Goal: Task Accomplishment & Management: Manage account settings

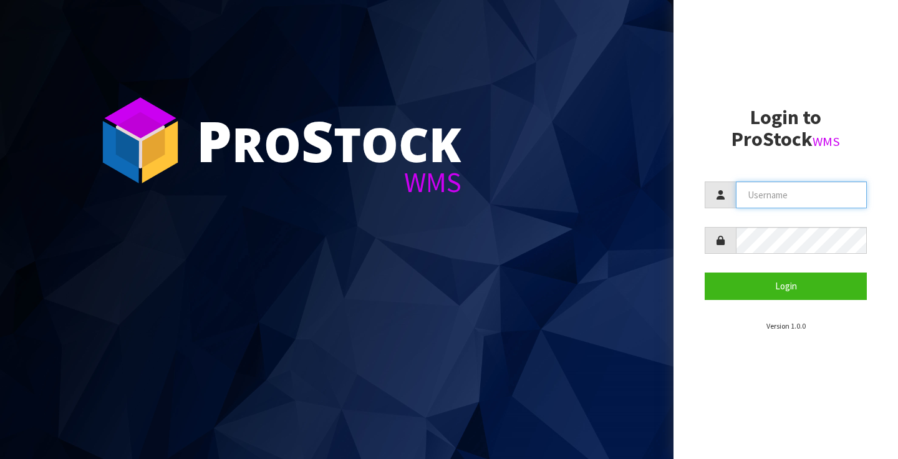
type input "clint.tweedale@xtra.co.nz"
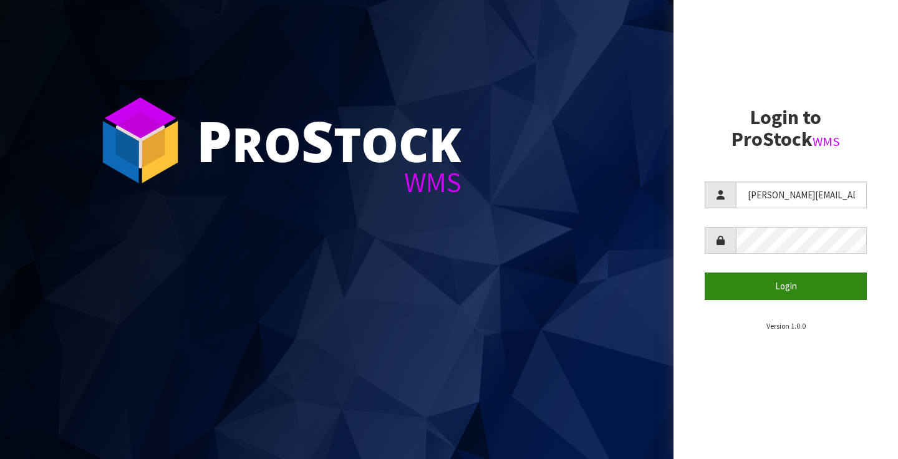
click at [784, 288] on button "Login" at bounding box center [786, 286] width 162 height 27
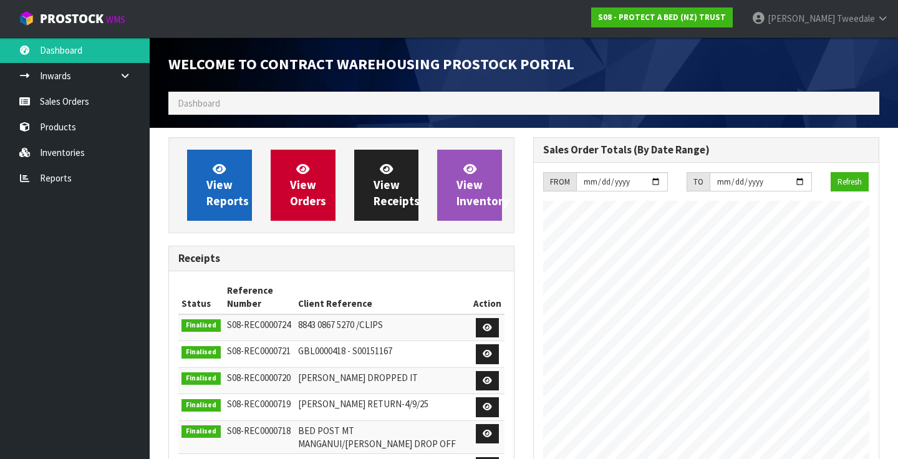
scroll to position [754, 365]
click at [220, 192] on span "View Reports" at bounding box center [228, 185] width 42 height 47
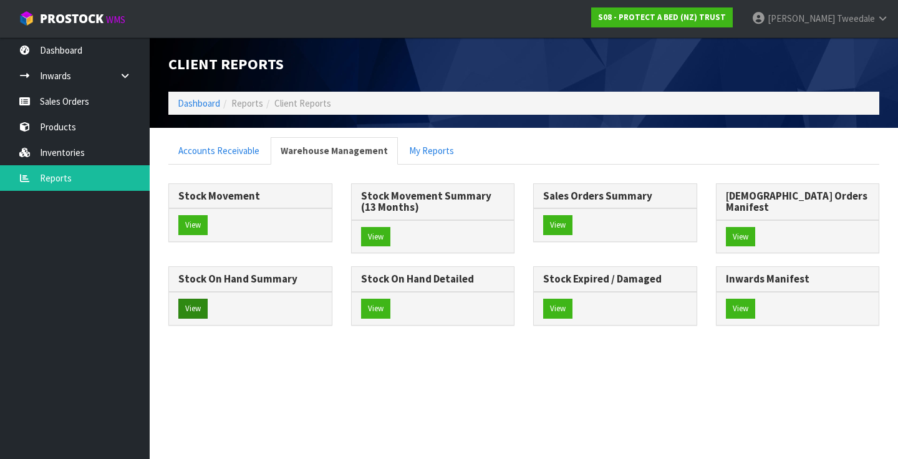
click at [208, 299] on button "View" at bounding box center [192, 309] width 29 height 20
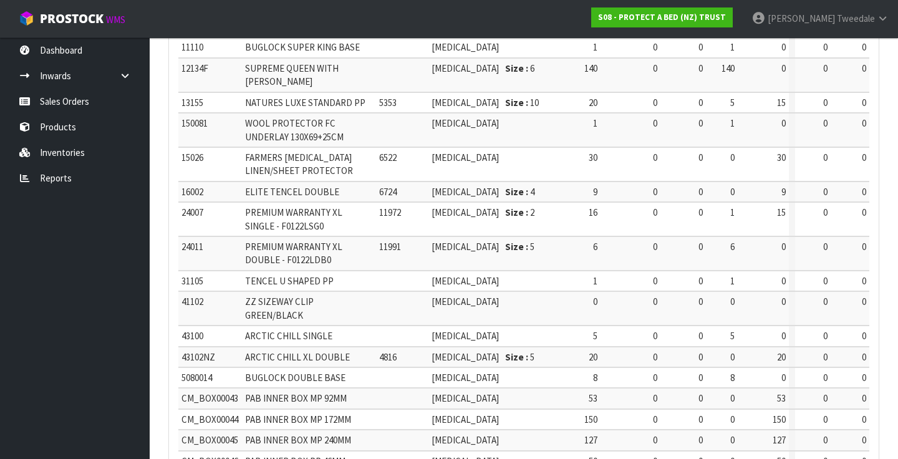
scroll to position [498, 0]
click at [55, 178] on link "Reports" at bounding box center [75, 178] width 150 height 26
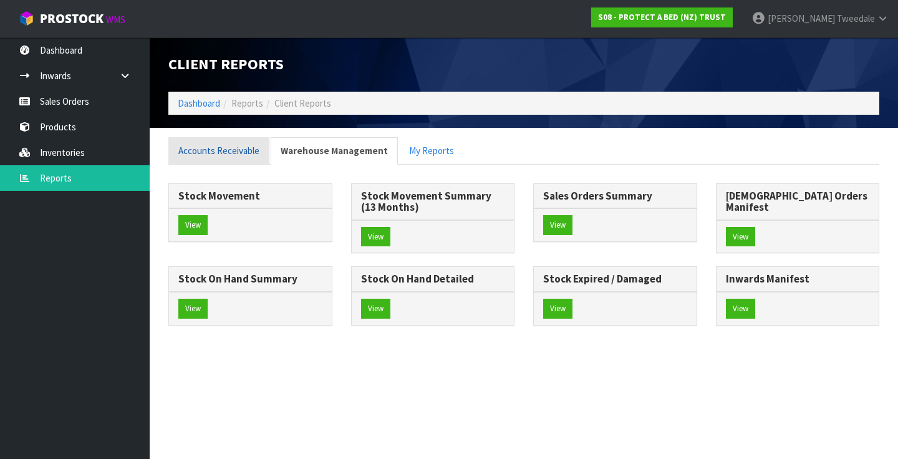
click at [208, 158] on link "Accounts Receivable" at bounding box center [218, 150] width 101 height 27
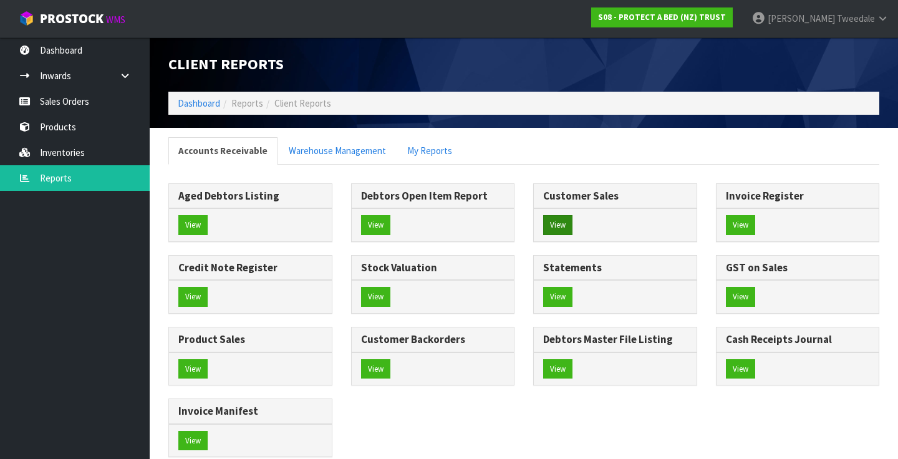
click at [562, 223] on button "View" at bounding box center [557, 225] width 29 height 20
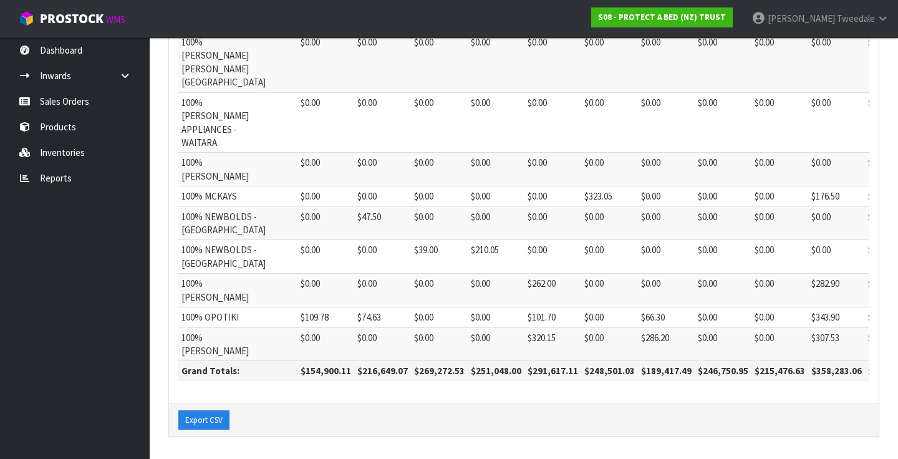
scroll to position [882, 0]
click at [883, 16] on icon at bounding box center [883, 18] width 12 height 9
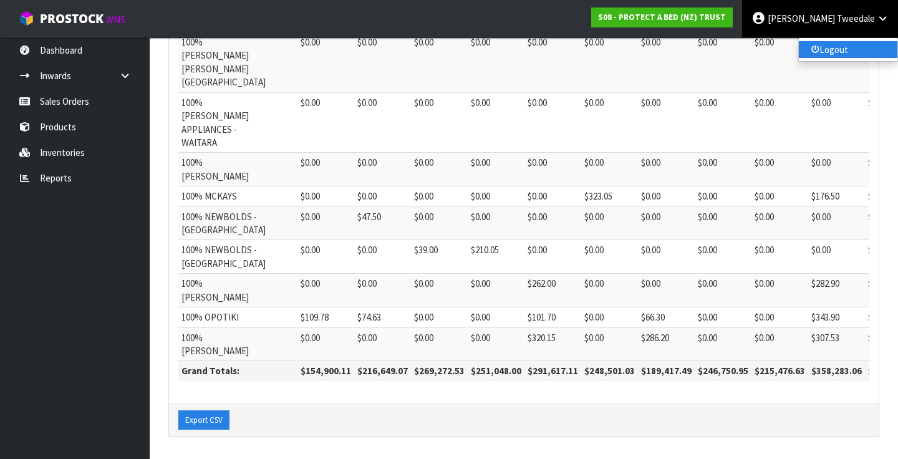
click at [840, 44] on link "Logout" at bounding box center [848, 49] width 99 height 17
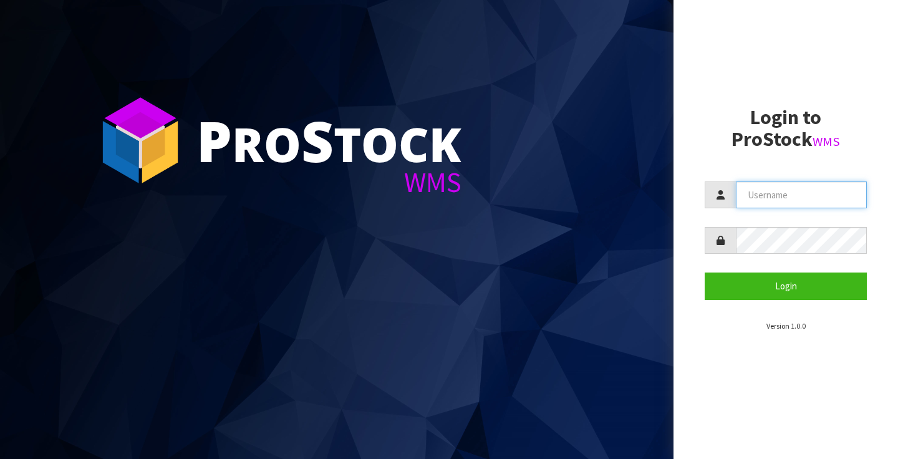
type input "[PERSON_NAME][EMAIL_ADDRESS][PERSON_NAME][DOMAIN_NAME]"
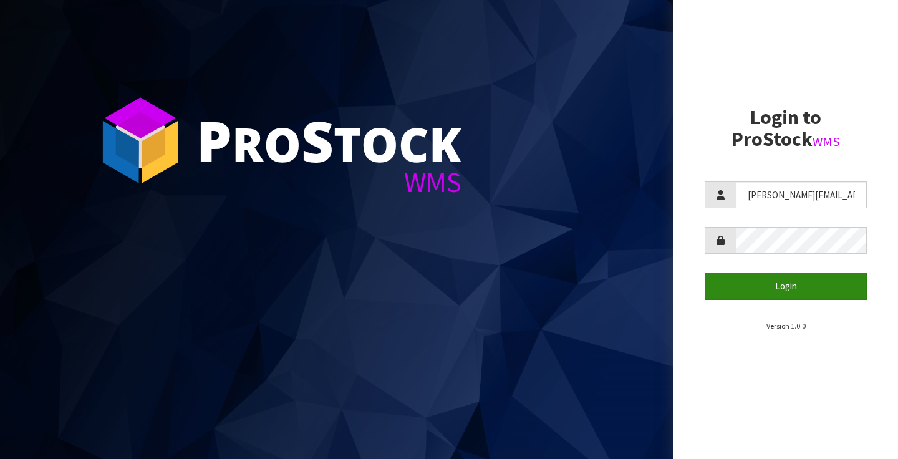
click at [780, 275] on button "Login" at bounding box center [786, 286] width 162 height 27
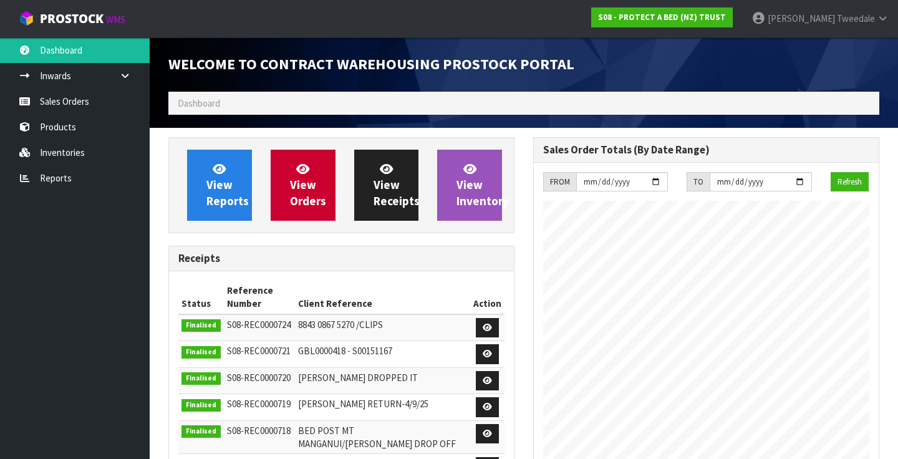
scroll to position [754, 365]
click at [195, 185] on link "View Reports" at bounding box center [219, 185] width 65 height 71
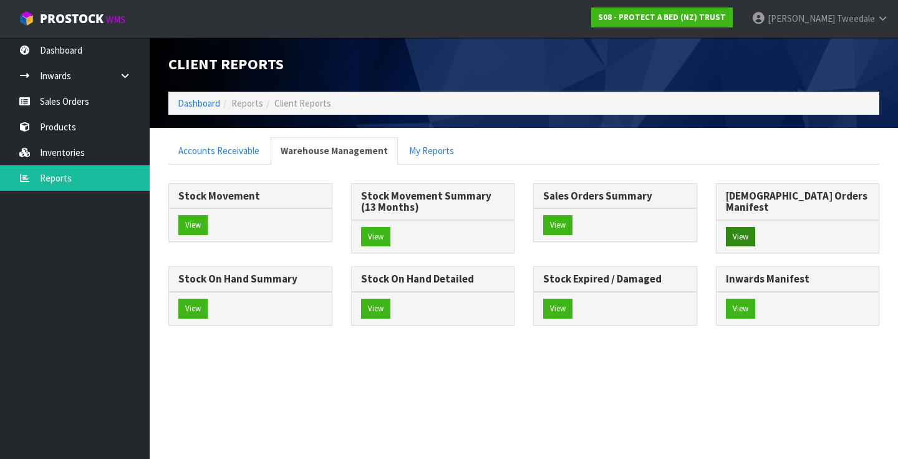
click at [739, 227] on button "View" at bounding box center [740, 237] width 29 height 20
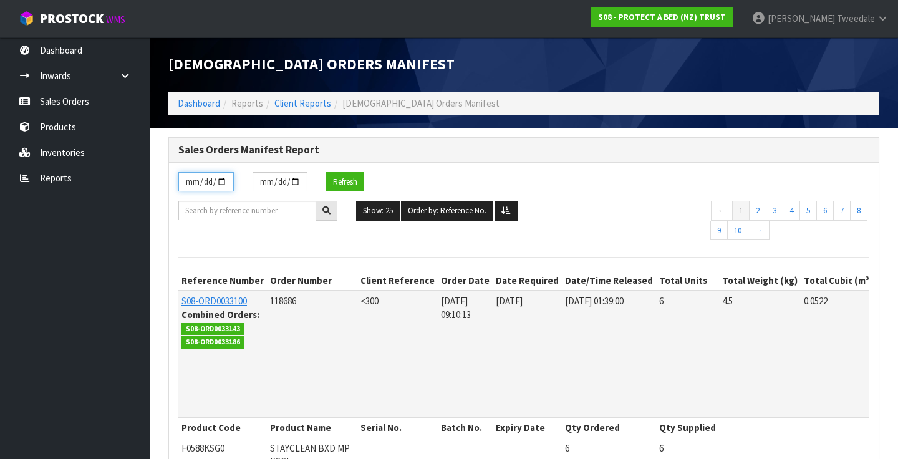
click at [207, 177] on input "[DATE]" at bounding box center [206, 181] width 56 height 19
click at [269, 334] on td "118686" at bounding box center [312, 354] width 90 height 127
click at [348, 180] on button "Refresh" at bounding box center [345, 182] width 38 height 20
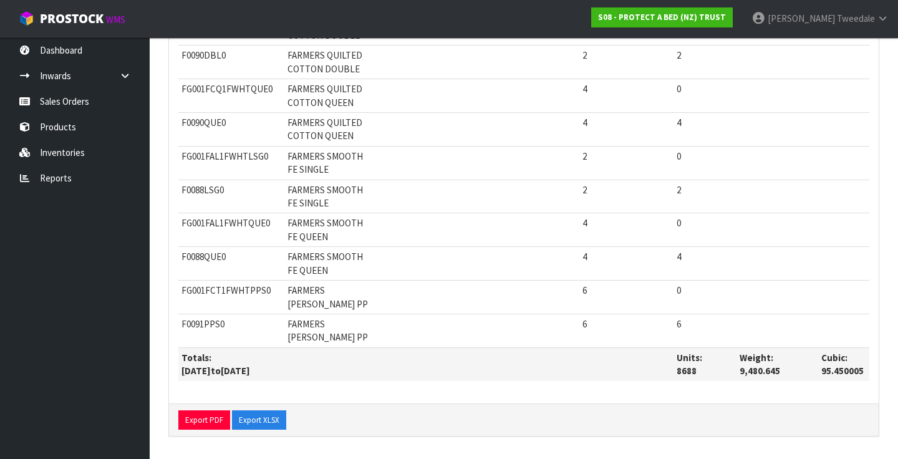
scroll to position [12843, 0]
click at [260, 419] on button "Export XLSX" at bounding box center [259, 421] width 54 height 20
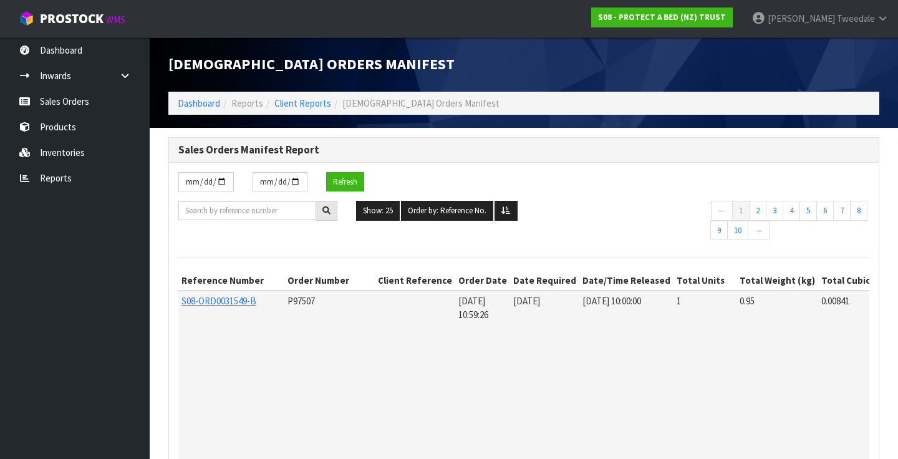
scroll to position [0, 0]
click at [206, 178] on input "[DATE]" at bounding box center [206, 181] width 56 height 19
type input "[DATE]"
click at [345, 182] on button "Refresh" at bounding box center [345, 182] width 38 height 20
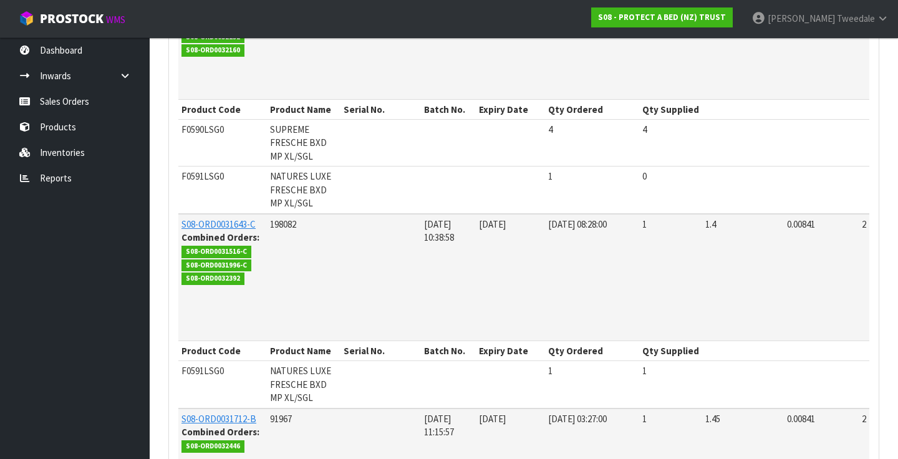
scroll to position [4920, 0]
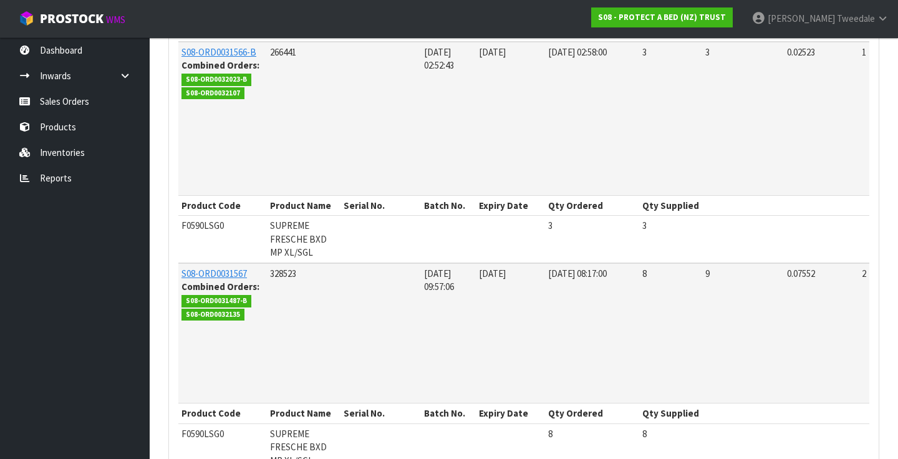
scroll to position [2821, 0]
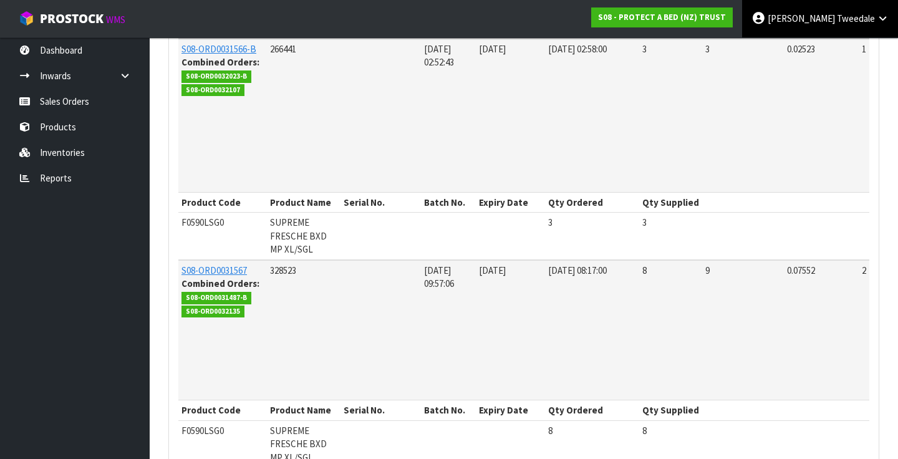
click at [883, 12] on link "[PERSON_NAME]" at bounding box center [820, 18] width 156 height 37
click at [837, 51] on link "Logout" at bounding box center [848, 49] width 99 height 17
